Goal: Information Seeking & Learning: Learn about a topic

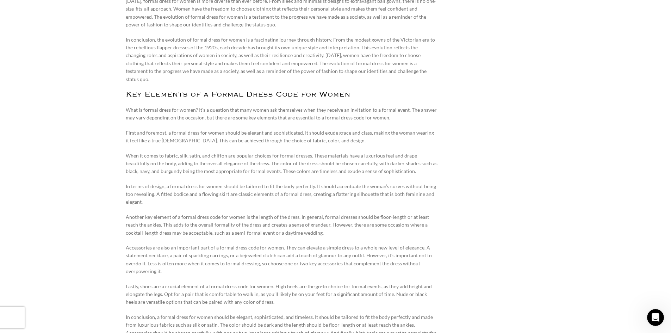
click at [240, 182] on p "In terms of design, a formal dress for women should be tailored to fit the body…" at bounding box center [282, 194] width 312 height 24
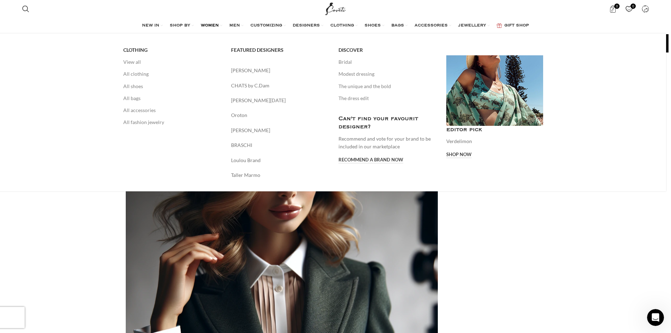
click at [212, 26] on span "WOMEN" at bounding box center [210, 26] width 18 height 6
